Goal: Information Seeking & Learning: Check status

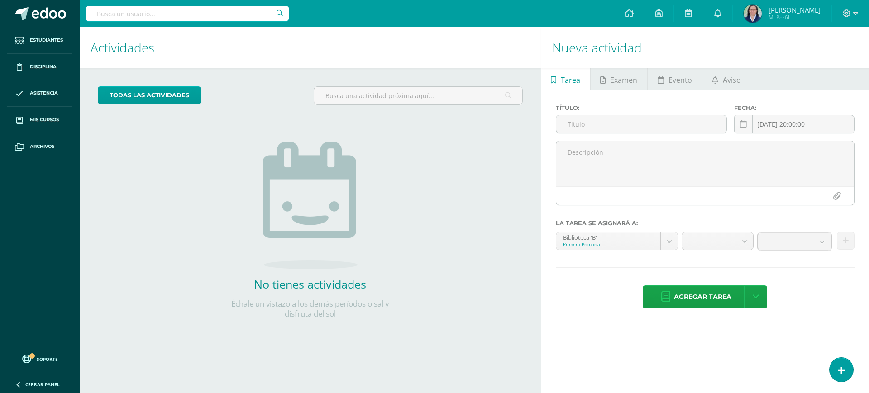
click at [815, 13] on span "Marilyn Janeth" at bounding box center [795, 9] width 52 height 9
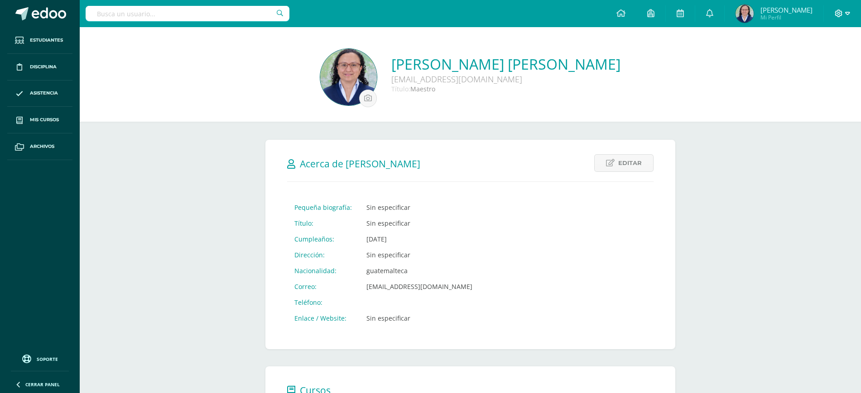
click at [845, 15] on icon at bounding box center [847, 14] width 5 height 8
click at [800, 63] on span "Cerrar sesión" at bounding box center [819, 61] width 41 height 9
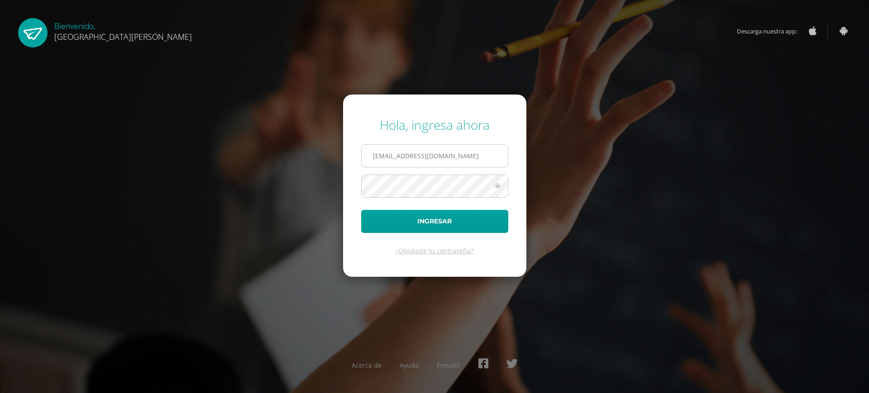
click at [415, 157] on input "[EMAIL_ADDRESS][DOMAIN_NAME]" at bounding box center [435, 156] width 146 height 22
type input "marilyn1905@gmail.com"
click at [448, 223] on button "Ingresar" at bounding box center [434, 221] width 147 height 23
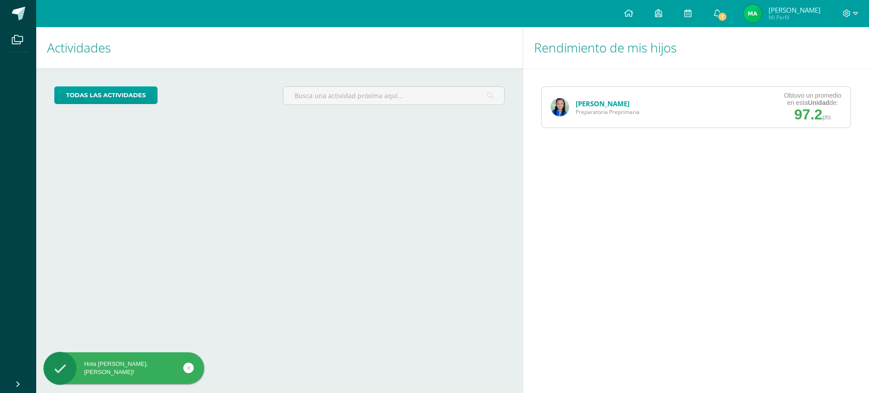
click at [600, 105] on link "Amelia Aquino" at bounding box center [603, 103] width 54 height 9
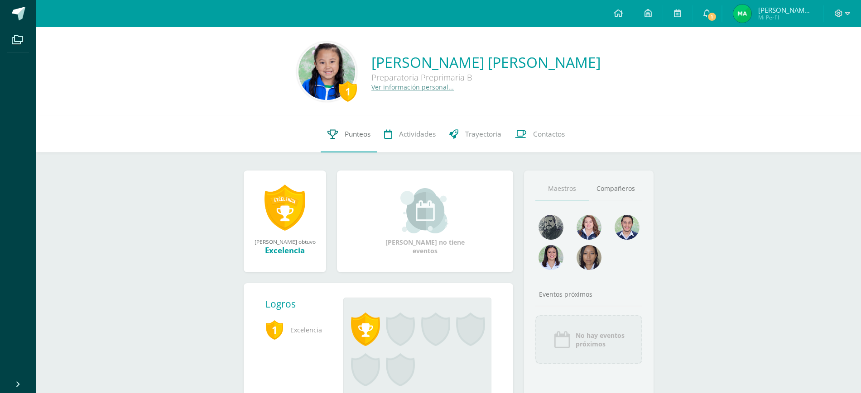
click at [358, 137] on span "Punteos" at bounding box center [358, 134] width 26 height 10
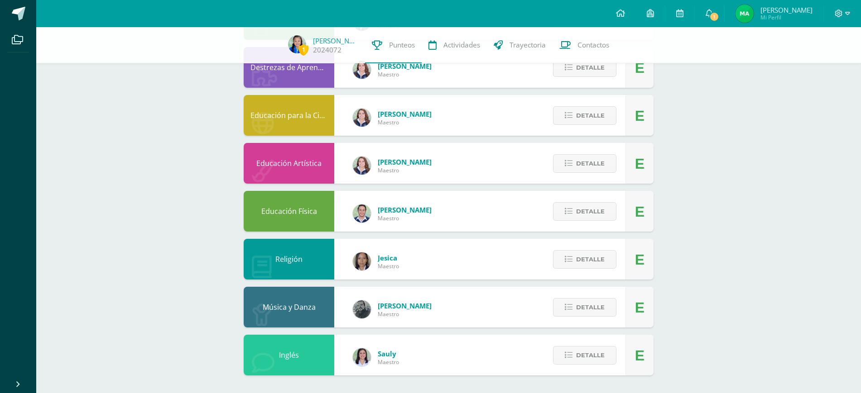
scroll to position [144, 0]
click at [600, 209] on span "Detalle" at bounding box center [590, 211] width 29 height 17
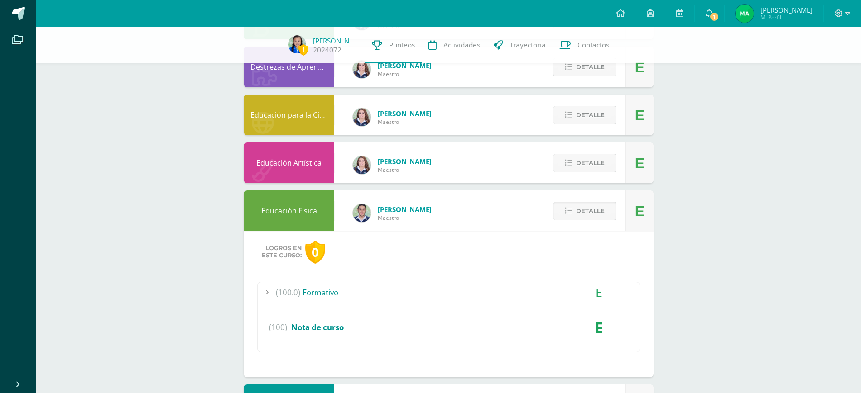
click at [311, 296] on div "(100.0) Formativo" at bounding box center [449, 293] width 382 height 20
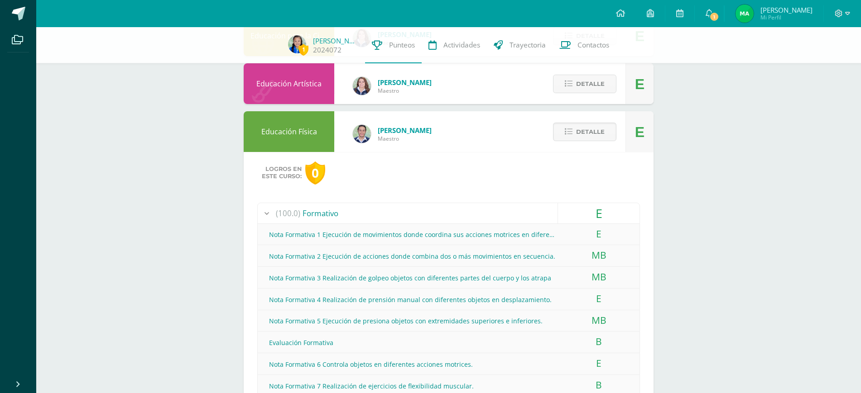
scroll to position [0, 0]
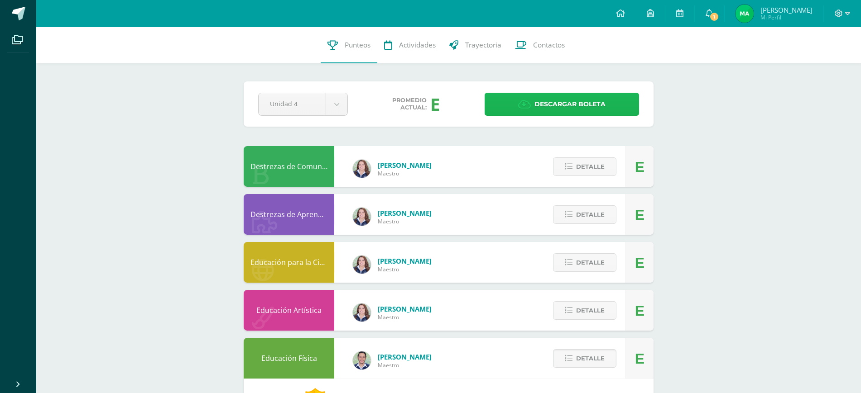
click at [591, 108] on span "Descargar boleta" at bounding box center [569, 104] width 71 height 22
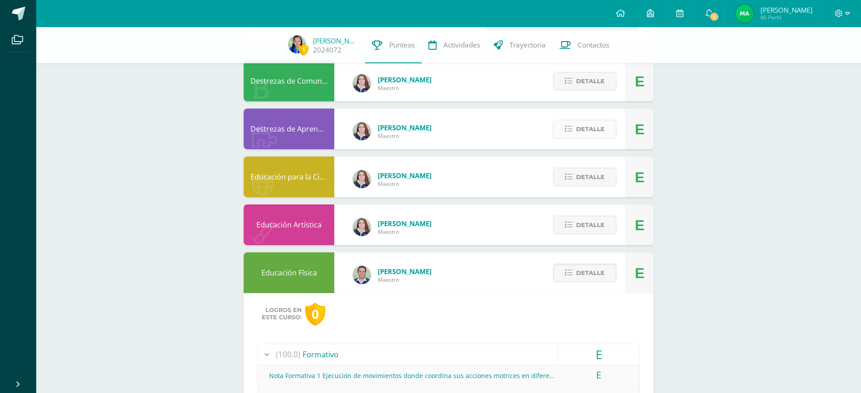
scroll to position [83, 0]
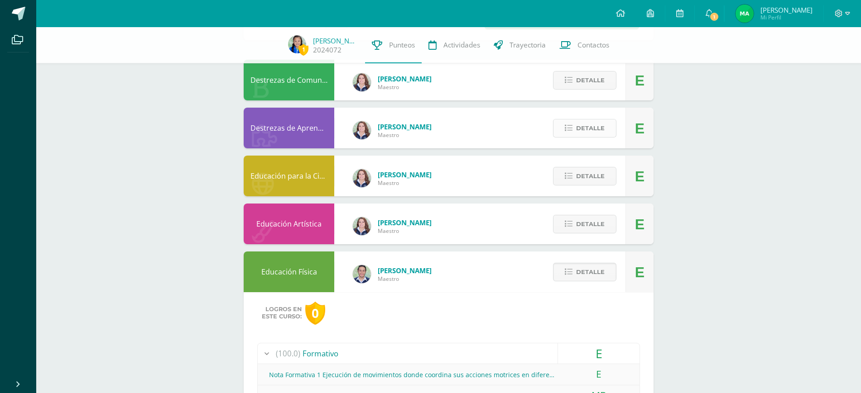
click at [593, 119] on button "Detalle" at bounding box center [584, 128] width 63 height 19
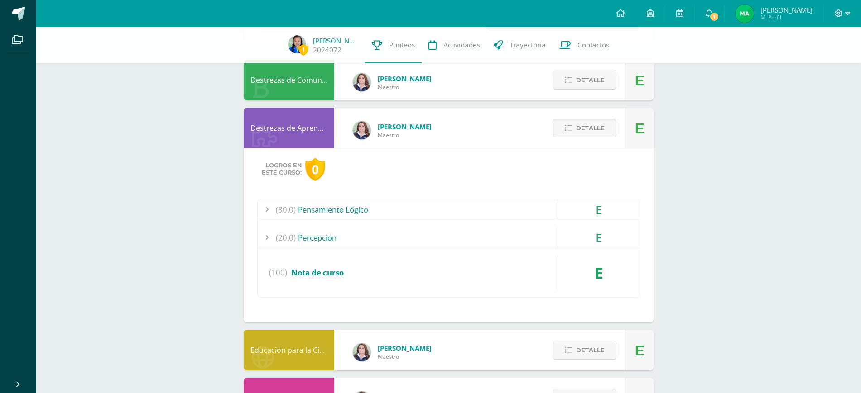
click at [361, 208] on div "(80.0) Pensamiento Lógico" at bounding box center [449, 210] width 382 height 20
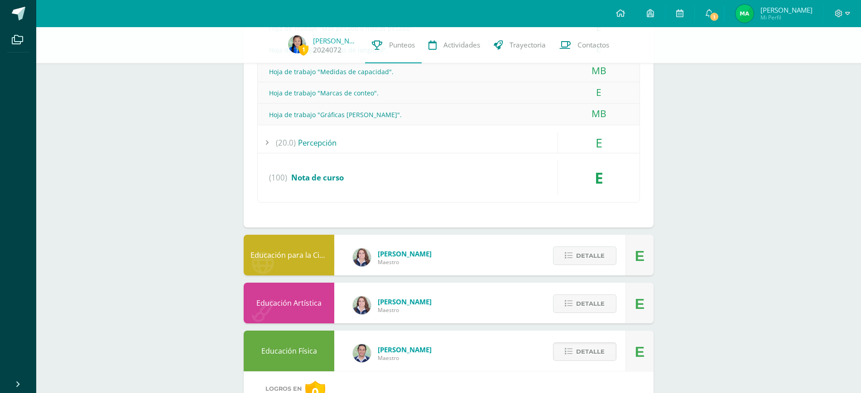
scroll to position [309, 0]
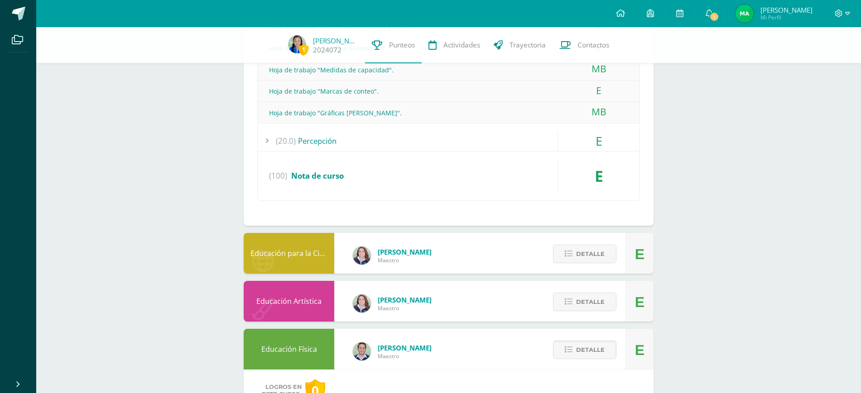
click at [332, 178] on span "Nota de curso" at bounding box center [317, 176] width 53 height 10
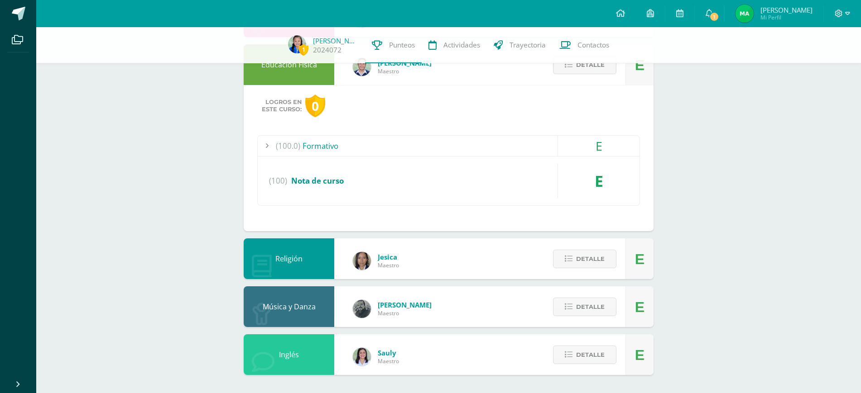
scroll to position [0, 0]
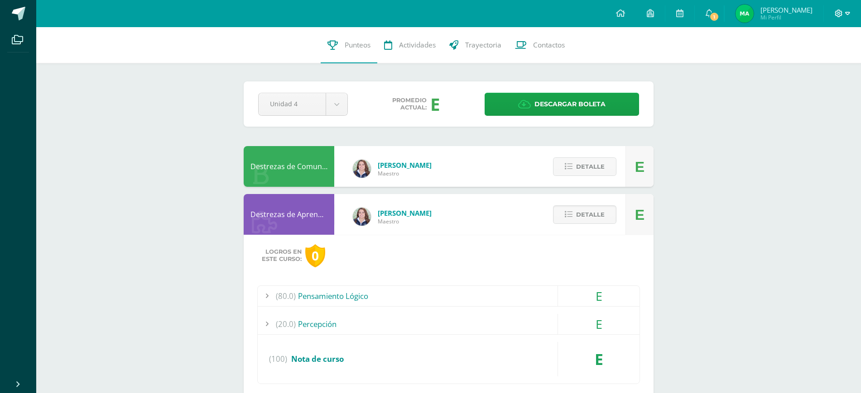
click at [848, 10] on icon at bounding box center [847, 14] width 5 height 8
click at [808, 56] on link "Cerrar sesión" at bounding box center [814, 61] width 72 height 13
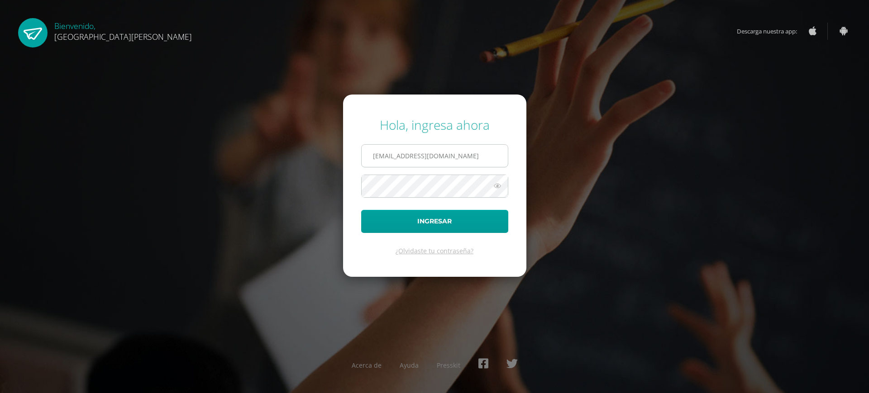
click at [460, 159] on input "[EMAIL_ADDRESS][DOMAIN_NAME]" at bounding box center [435, 156] width 146 height 22
type input "[EMAIL_ADDRESS][DOMAIN_NAME]"
click at [444, 223] on button "Ingresar" at bounding box center [434, 221] width 147 height 23
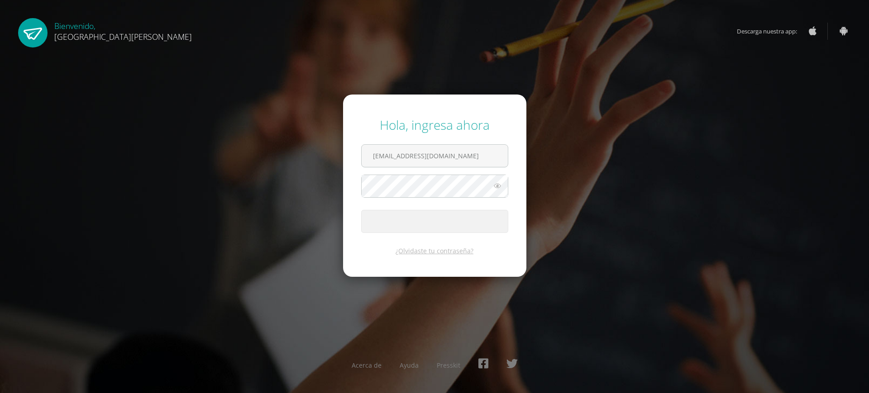
drag, startPoint x: 444, startPoint y: 223, endPoint x: 608, endPoint y: 283, distance: 174.3
click at [608, 283] on div "Hola, ingresa ahora areaccnn@colegiomontemaria.edu.gt Ingresar ¿Olvidaste tu co…" at bounding box center [435, 196] width 584 height 175
